Goal: Find contact information: Find contact information

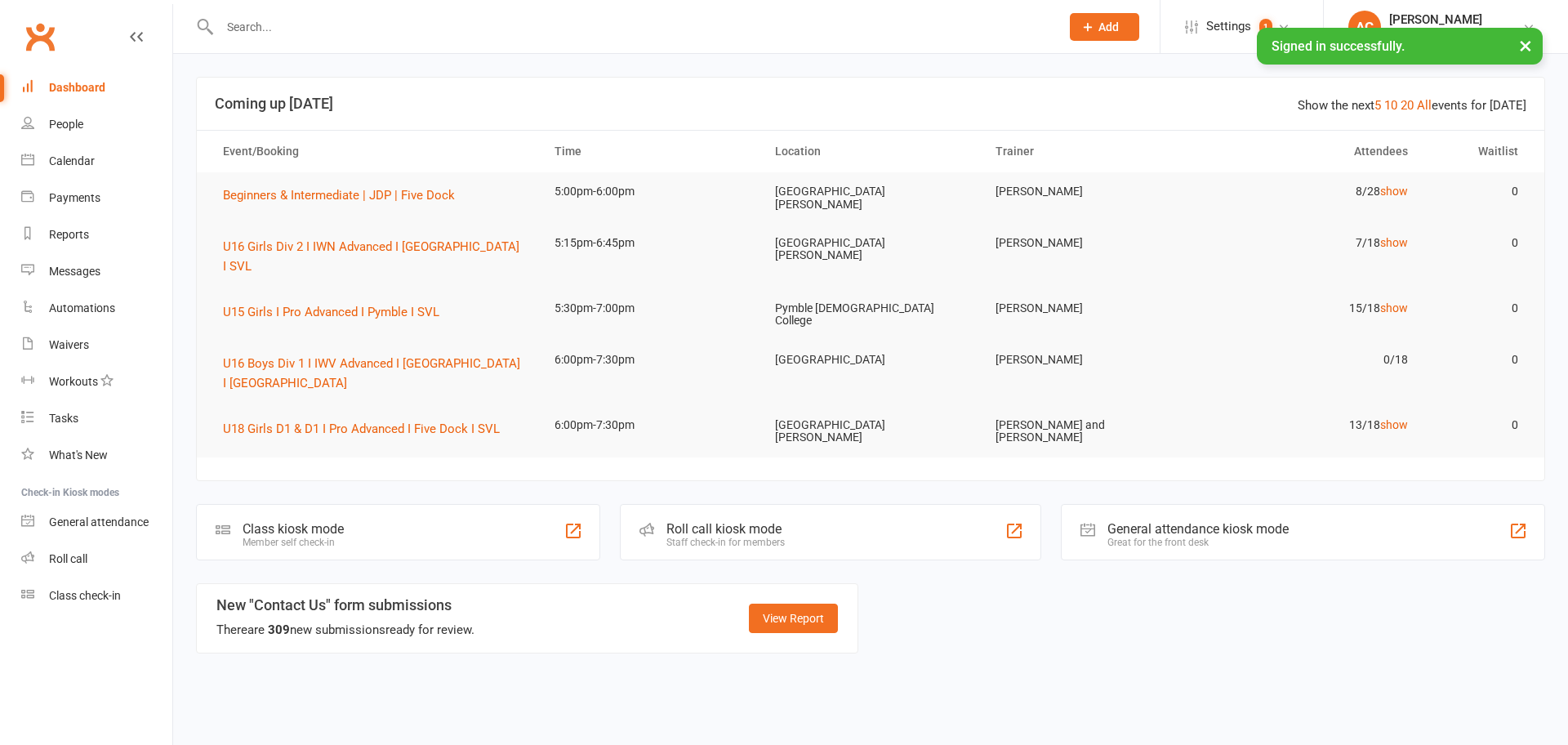
click at [415, 30] on input "text" at bounding box center [631, 27] width 833 height 23
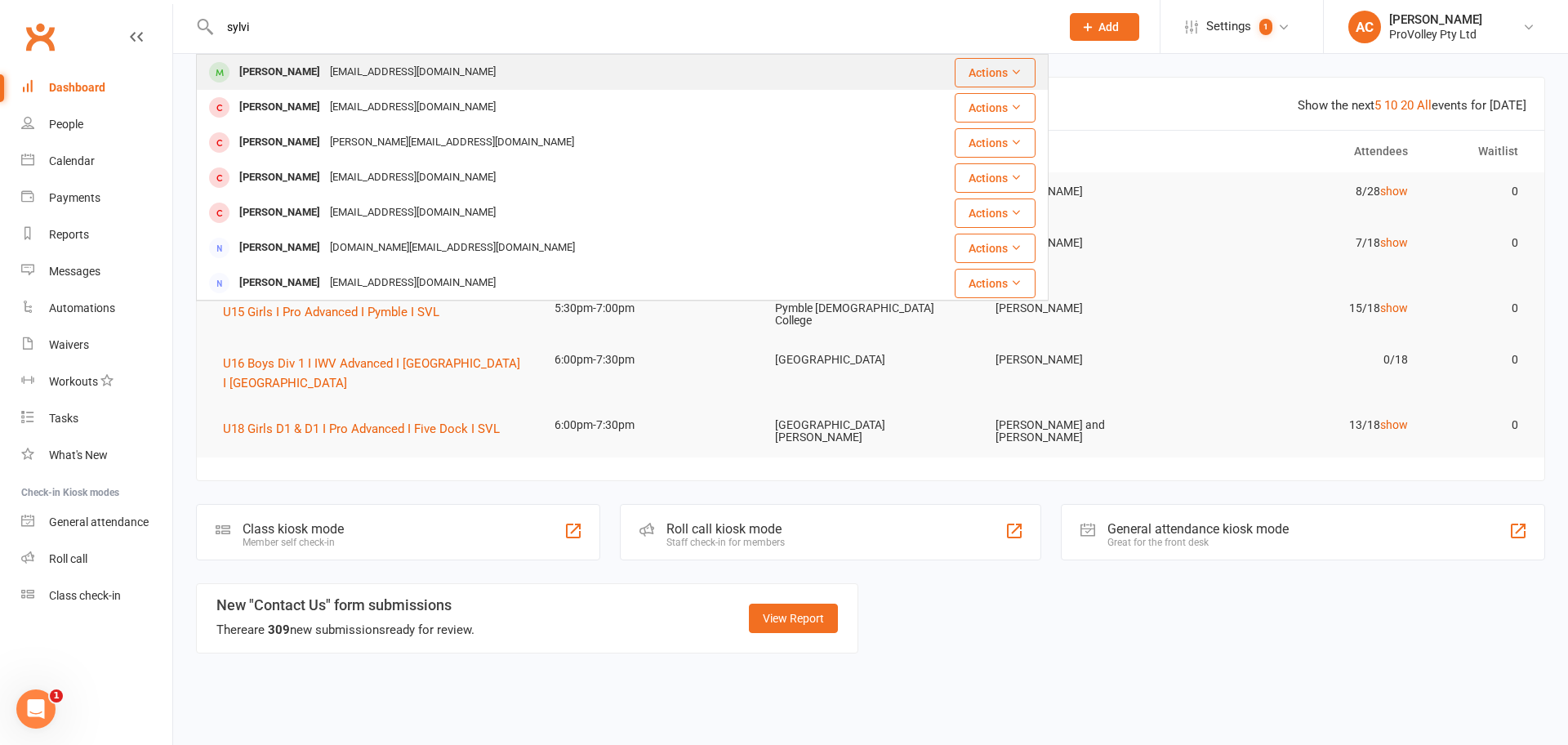
type input "sylvi"
click at [402, 77] on div "[EMAIL_ADDRESS][DOMAIN_NAME]" at bounding box center [413, 72] width 175 height 23
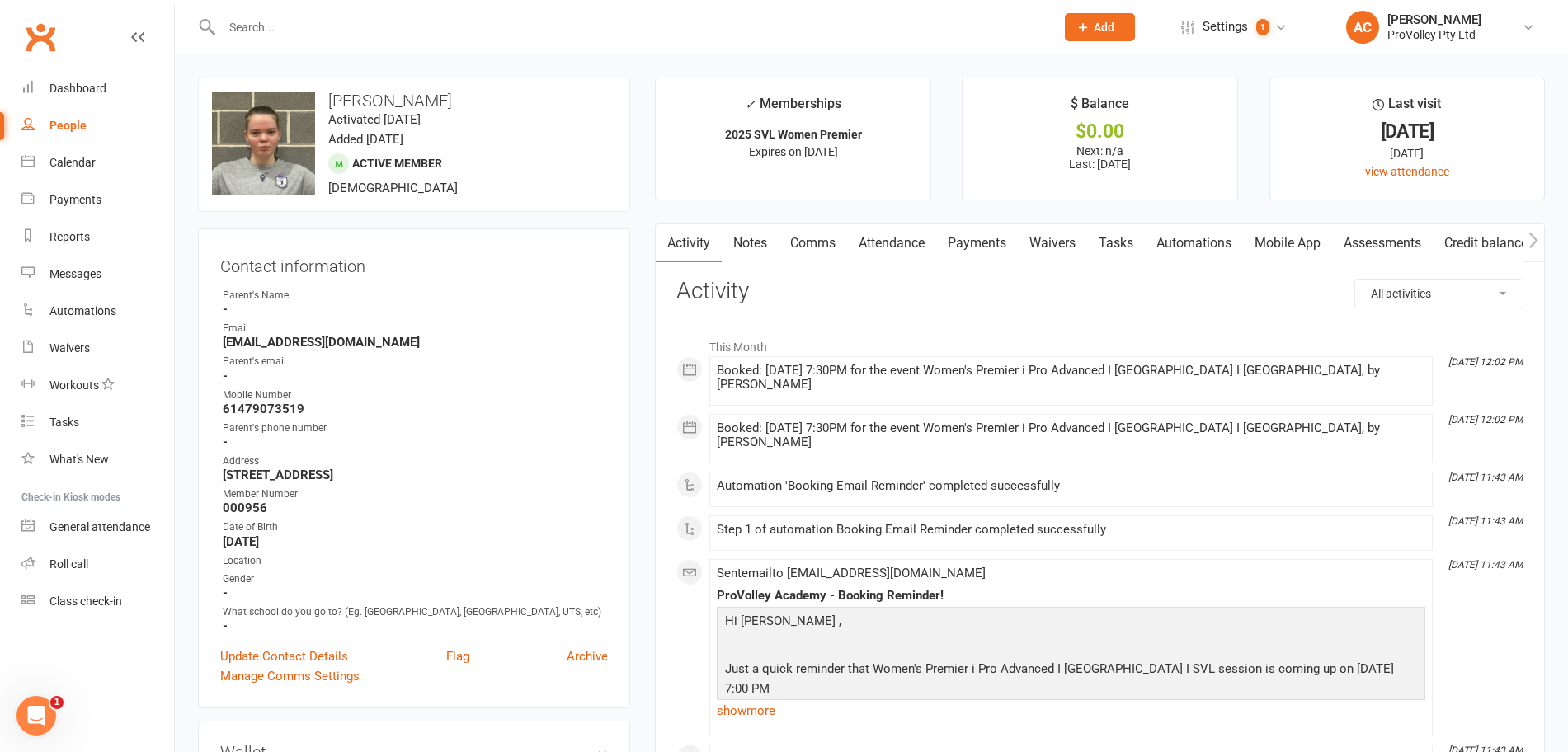
click at [292, 345] on strong "[EMAIL_ADDRESS][DOMAIN_NAME]" at bounding box center [415, 343] width 385 height 15
copy render-form-field "[EMAIL_ADDRESS][DOMAIN_NAME]"
